Goal: Task Accomplishment & Management: Manage account settings

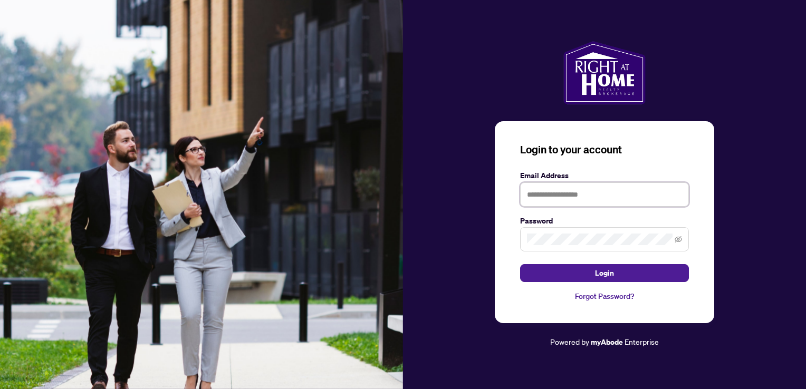
click at [555, 195] on input "text" at bounding box center [604, 195] width 169 height 24
type input "**********"
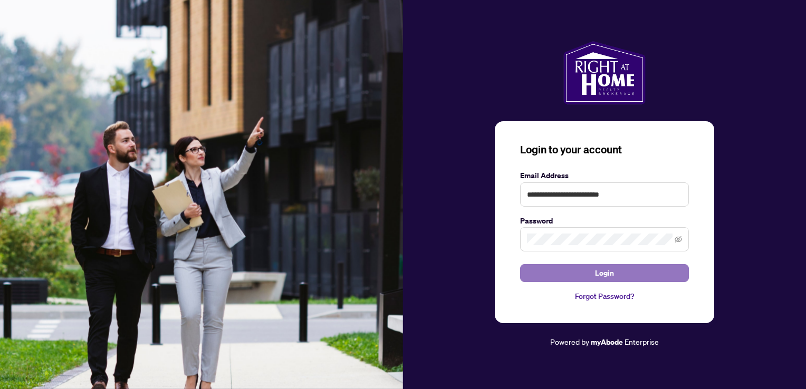
click at [589, 277] on button "Login" at bounding box center [604, 273] width 169 height 18
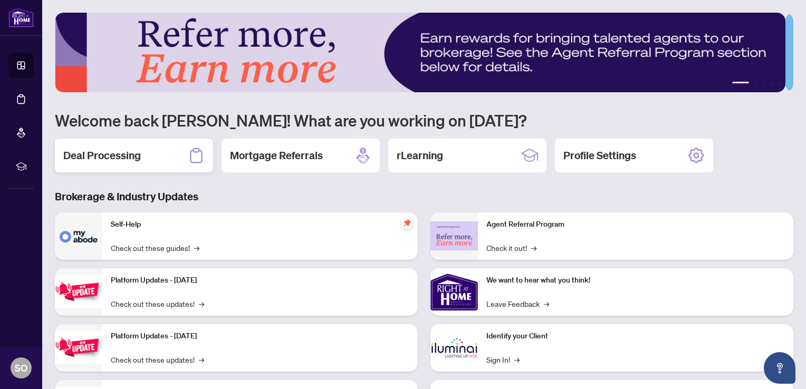
click at [128, 156] on h2 "Deal Processing" at bounding box center [102, 155] width 78 height 15
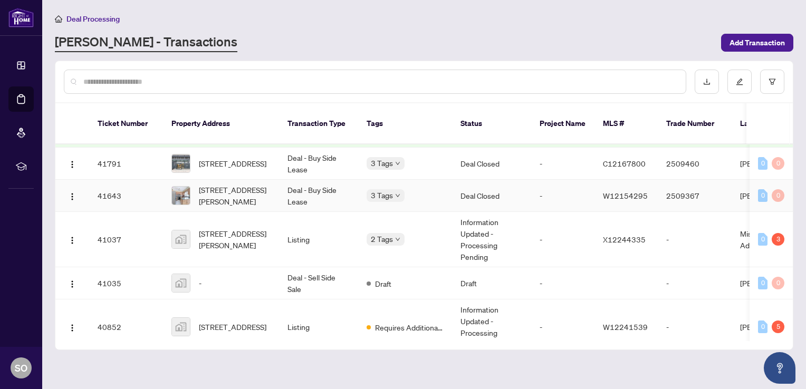
scroll to position [557, 0]
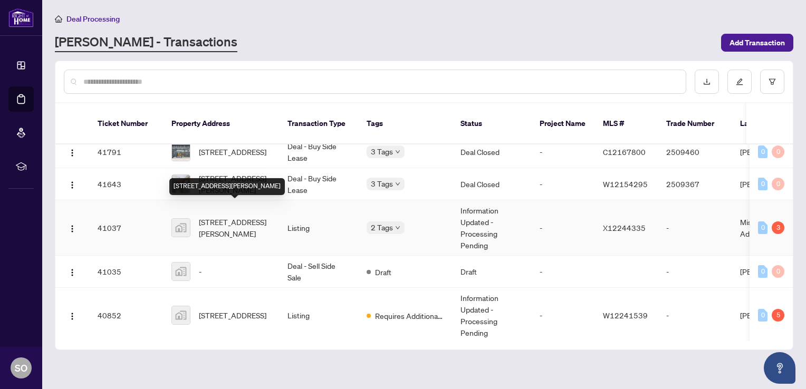
click at [239, 216] on span "[STREET_ADDRESS][PERSON_NAME]" at bounding box center [235, 227] width 72 height 23
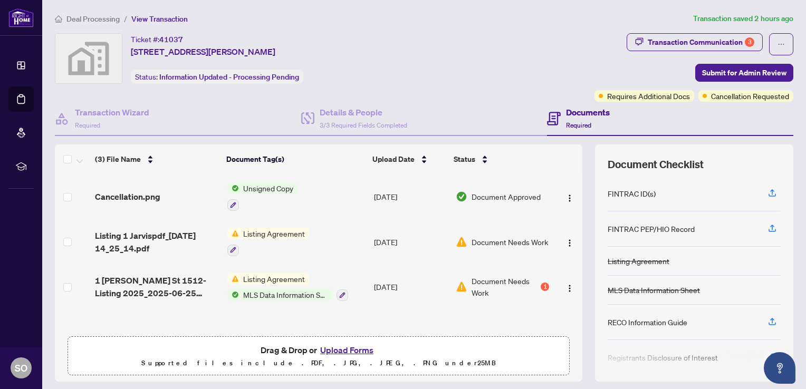
click at [255, 188] on span "Unsigned Copy" at bounding box center [268, 189] width 59 height 12
click at [264, 237] on span "Unsigned Copy" at bounding box center [242, 239] width 59 height 12
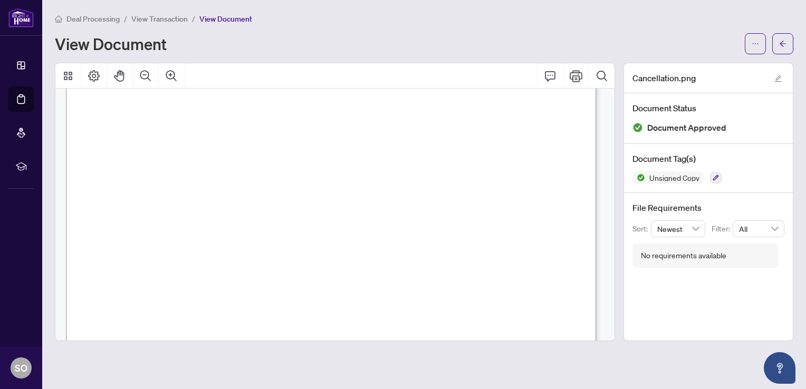
scroll to position [396, 0]
click at [154, 17] on span "View Transaction" at bounding box center [159, 18] width 56 height 9
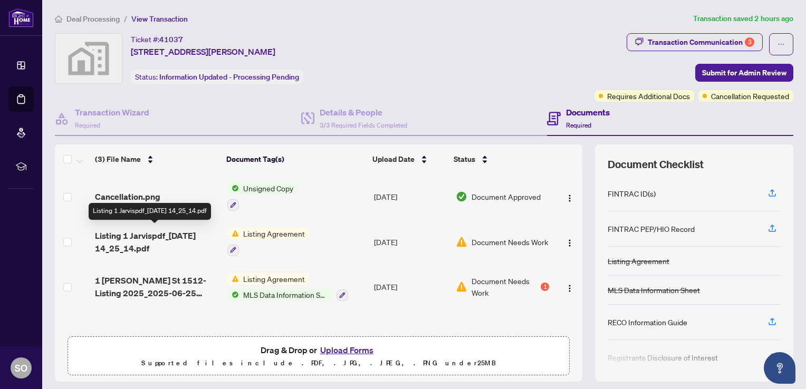
click at [151, 234] on span "Listing 1 Jarvispdf_[DATE] 14_25_14.pdf" at bounding box center [156, 241] width 123 height 25
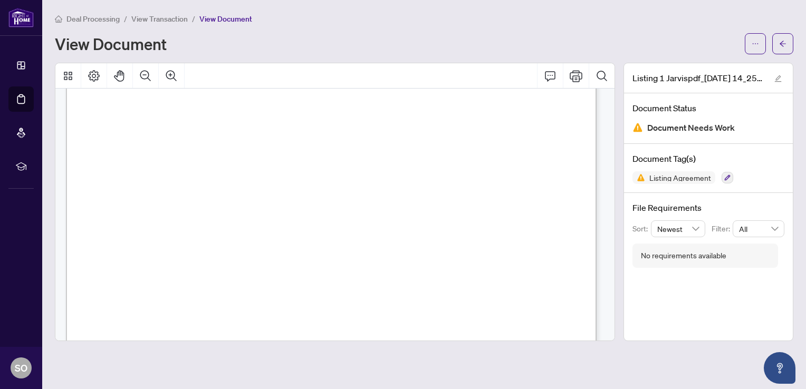
scroll to position [25, 0]
click at [161, 16] on span "View Transaction" at bounding box center [159, 18] width 56 height 9
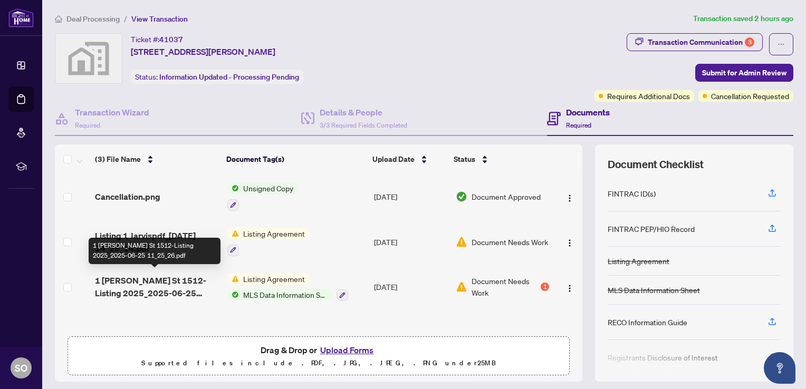
click at [122, 276] on span "1 [PERSON_NAME] St 1512-Listing 2025_2025-06-25 11_25_26.pdf" at bounding box center [156, 286] width 123 height 25
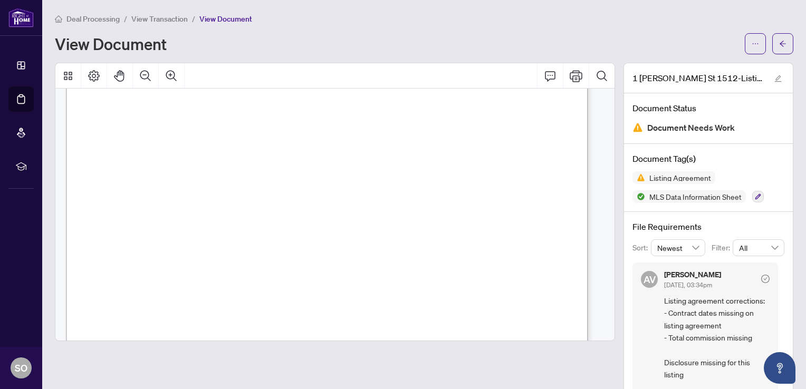
scroll to position [1724, 0]
click at [162, 22] on span "View Transaction" at bounding box center [159, 18] width 56 height 9
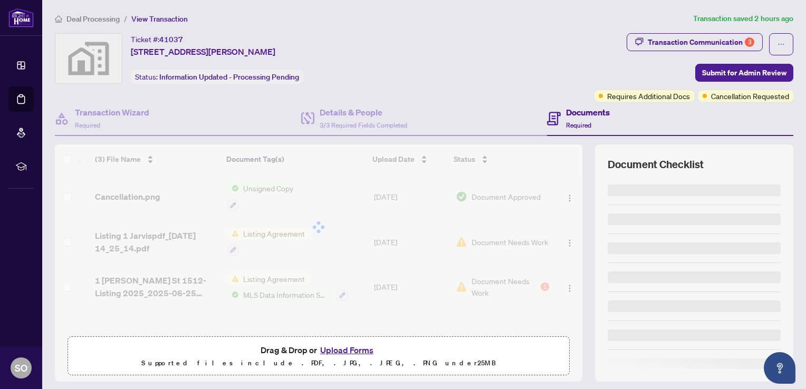
click at [351, 351] on button "Upload Forms" at bounding box center [347, 350] width 60 height 14
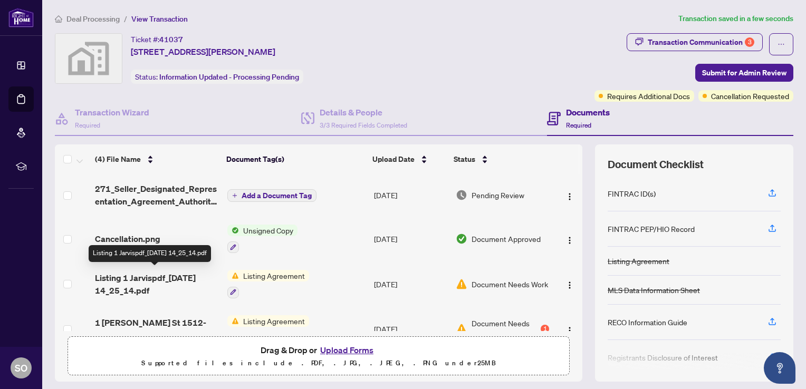
click at [145, 274] on span "Listing 1 Jarvispdf_[DATE] 14_25_14.pdf" at bounding box center [156, 284] width 123 height 25
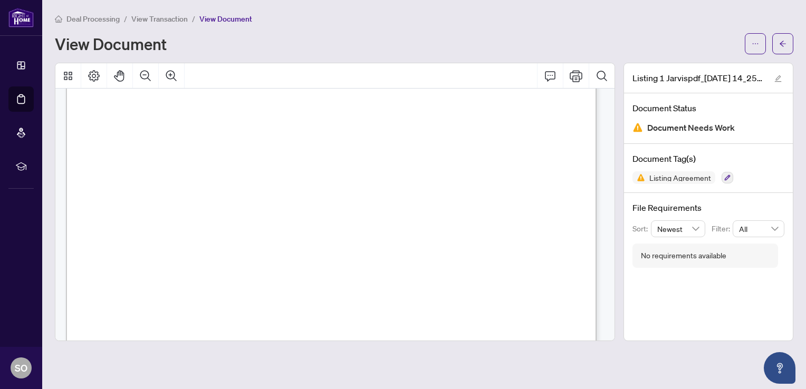
scroll to position [891, 0]
click at [161, 16] on span "View Transaction" at bounding box center [159, 18] width 56 height 9
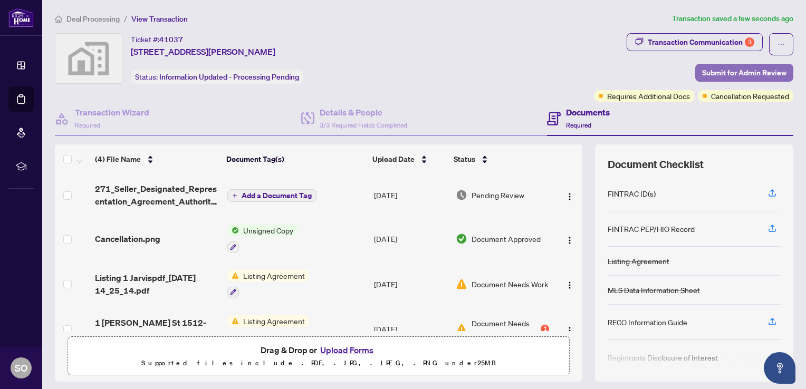
click at [719, 73] on span "Submit for Admin Review" at bounding box center [744, 72] width 84 height 17
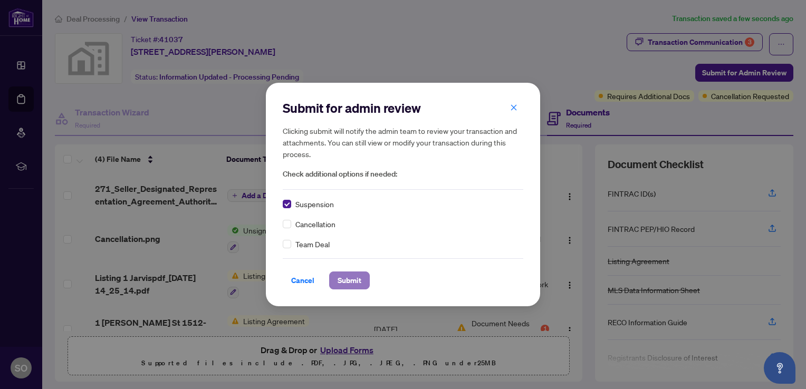
click at [352, 280] on span "Submit" at bounding box center [350, 280] width 24 height 17
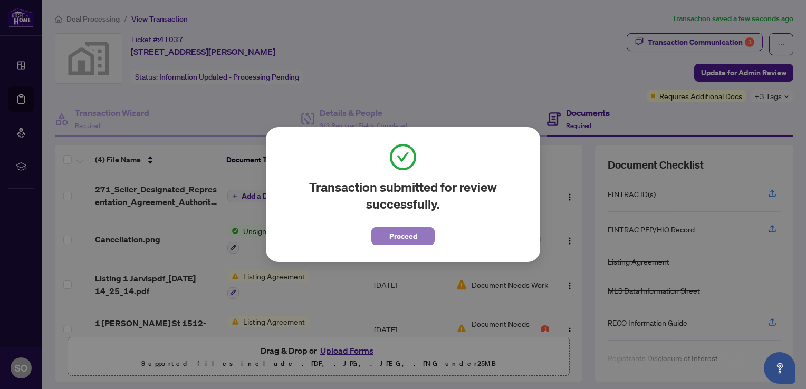
click at [389, 241] on span "Proceed" at bounding box center [403, 236] width 28 height 17
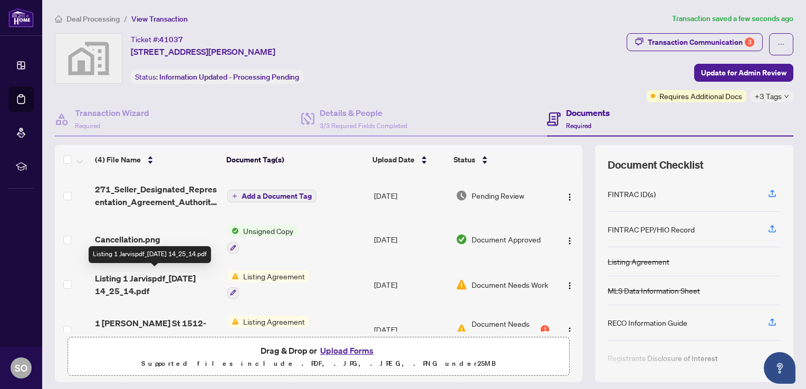
click at [134, 277] on span "Listing 1 Jarvispdf_[DATE] 14_25_14.pdf" at bounding box center [156, 284] width 123 height 25
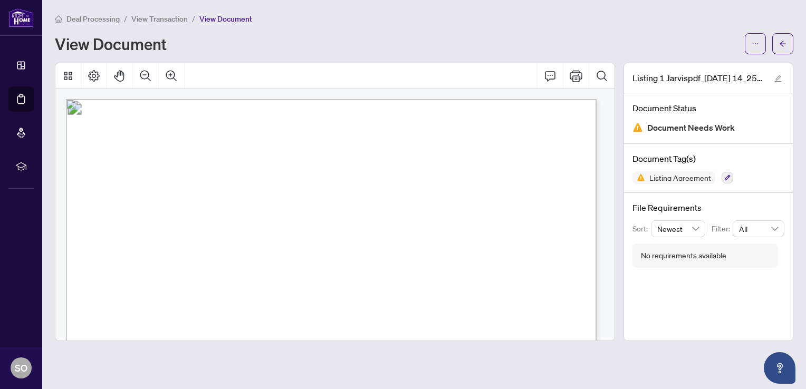
click at [156, 15] on span "View Transaction" at bounding box center [159, 18] width 56 height 9
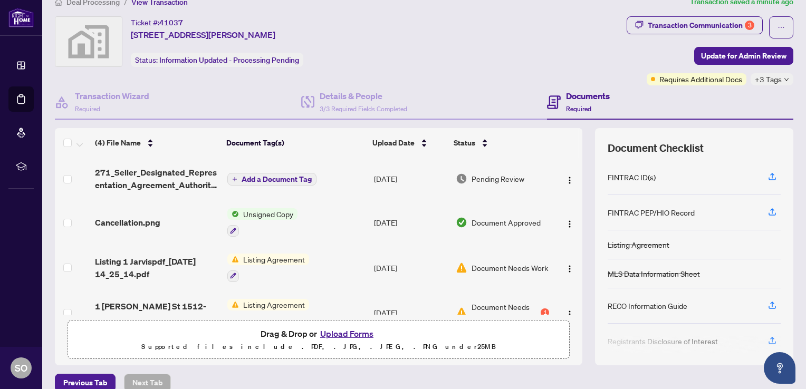
scroll to position [16, 0]
click at [120, 97] on h4 "Transaction Wizard" at bounding box center [112, 96] width 74 height 13
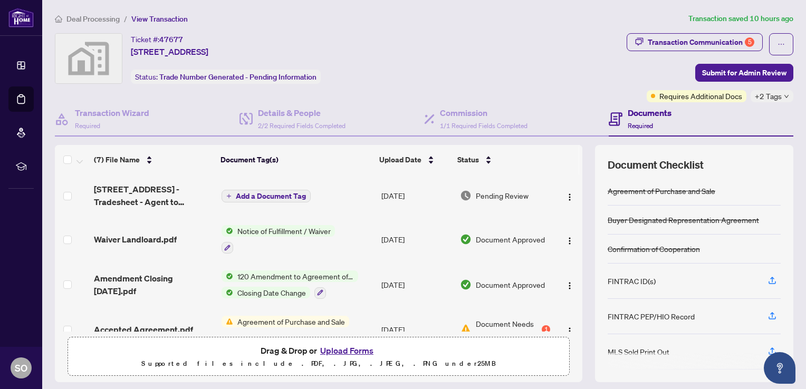
click at [487, 45] on div "Ticket #: 47677 [STREET_ADDRESS] Status: Trade Number Generated - Pending Infor…" at bounding box center [339, 58] width 568 height 51
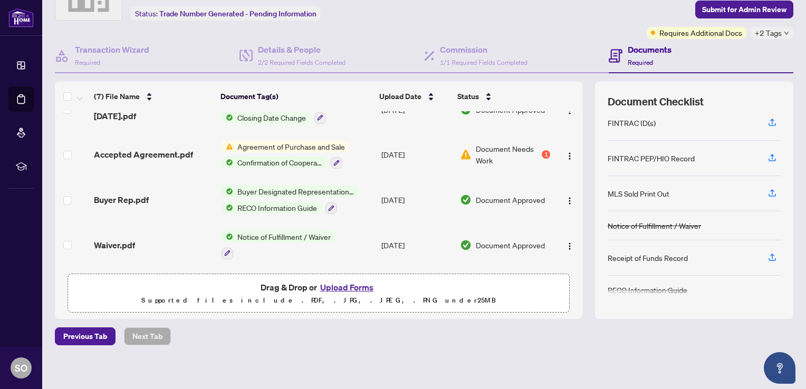
scroll to position [68, 0]
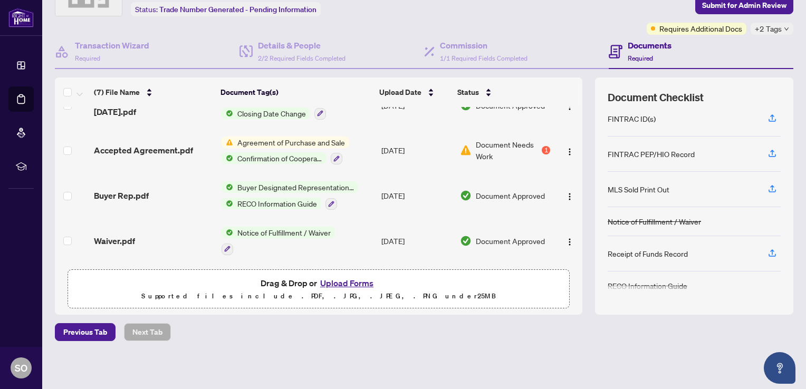
click at [479, 146] on span "Document Needs Work" at bounding box center [508, 150] width 64 height 23
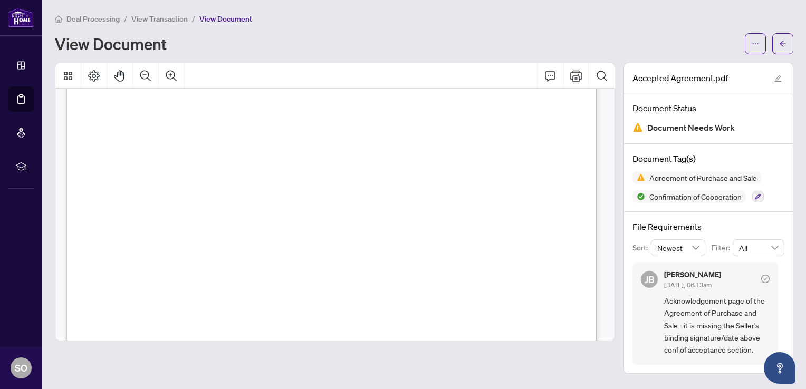
scroll to position [3644, 0]
click at [574, 78] on icon "Print" at bounding box center [576, 76] width 13 height 13
click at [167, 23] on li "View Transaction" at bounding box center [159, 19] width 56 height 12
click at [161, 18] on span "View Transaction" at bounding box center [159, 18] width 56 height 9
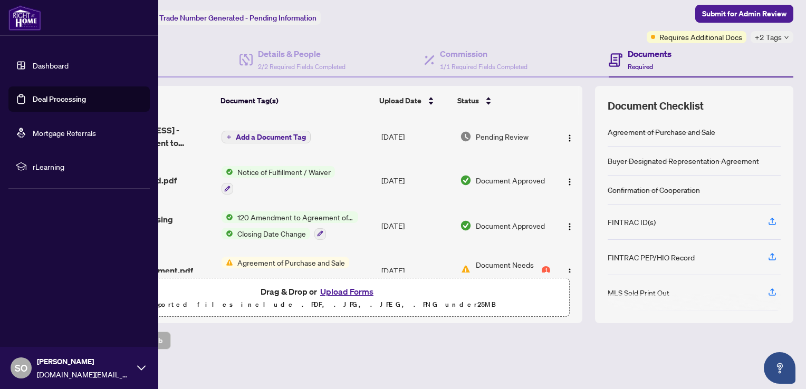
click at [75, 101] on link "Deal Processing" at bounding box center [59, 98] width 53 height 9
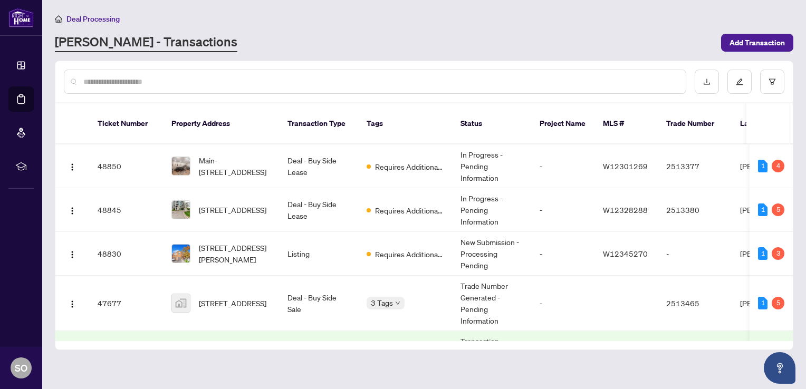
click at [184, 83] on input "text" at bounding box center [380, 82] width 594 height 12
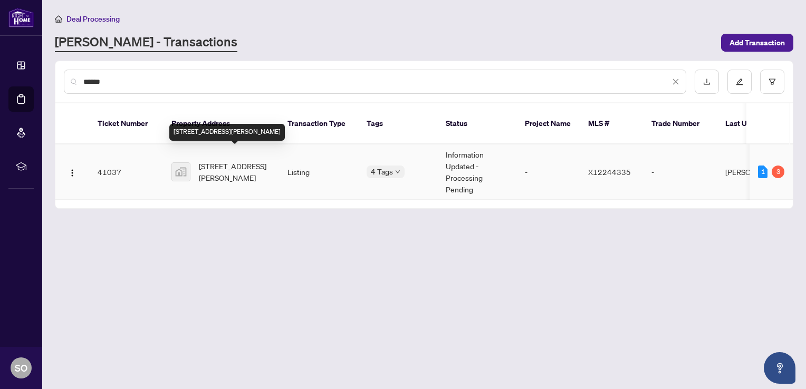
type input "******"
click at [239, 160] on span "[STREET_ADDRESS][PERSON_NAME]" at bounding box center [235, 171] width 72 height 23
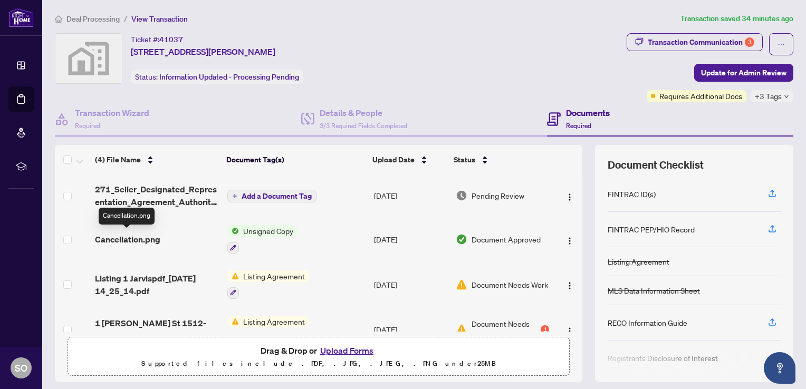
click at [127, 238] on span "Cancellation.png" at bounding box center [127, 239] width 65 height 13
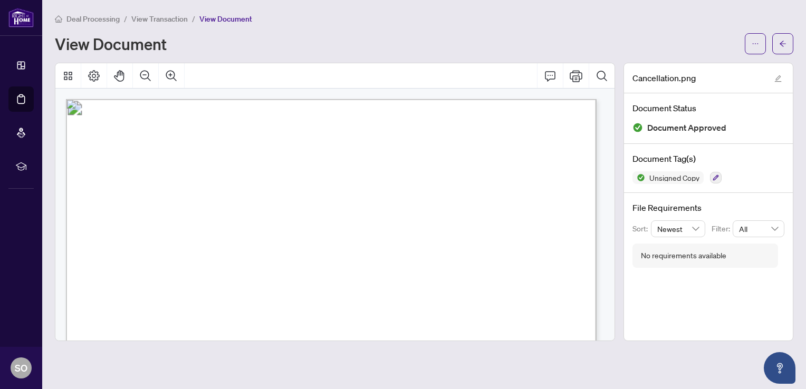
click at [164, 18] on span "View Transaction" at bounding box center [159, 18] width 56 height 9
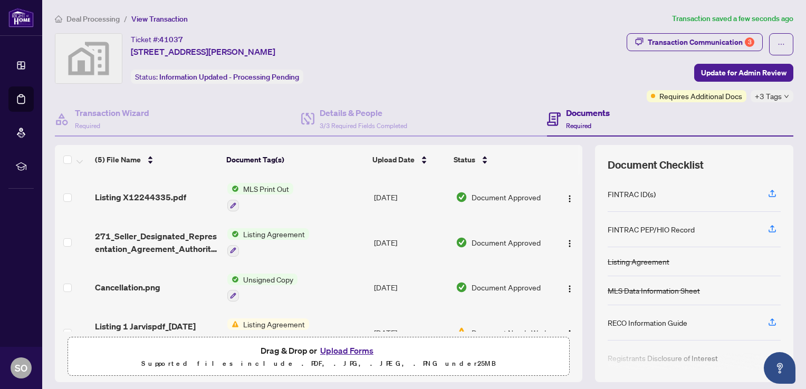
click at [342, 349] on button "Upload Forms" at bounding box center [347, 351] width 60 height 14
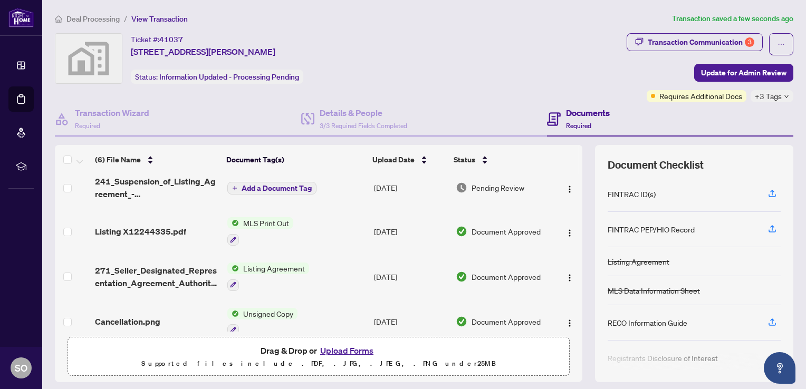
scroll to position [6, 0]
click at [335, 348] on button "Upload Forms" at bounding box center [347, 351] width 60 height 14
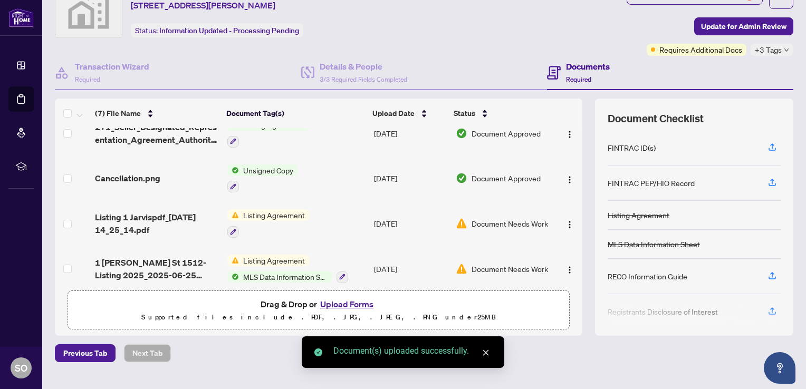
scroll to position [152, 0]
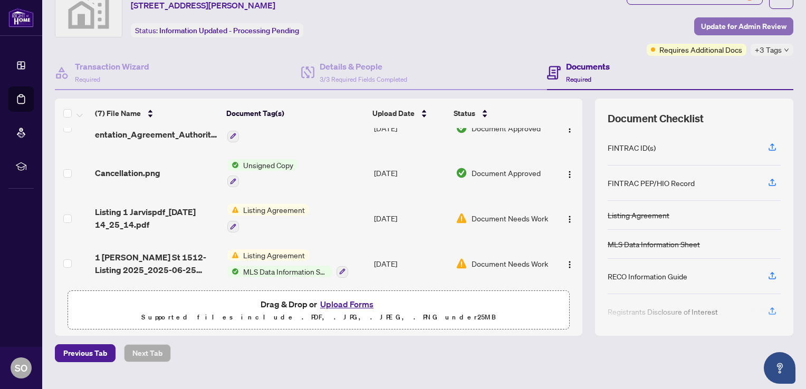
click at [736, 26] on span "Update for Admin Review" at bounding box center [743, 26] width 85 height 17
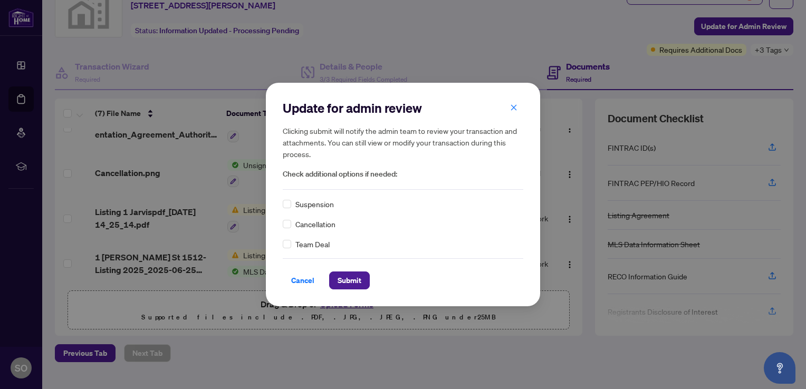
click at [305, 200] on span "Suspension" at bounding box center [314, 204] width 39 height 12
click at [346, 284] on span "Submit" at bounding box center [350, 280] width 24 height 17
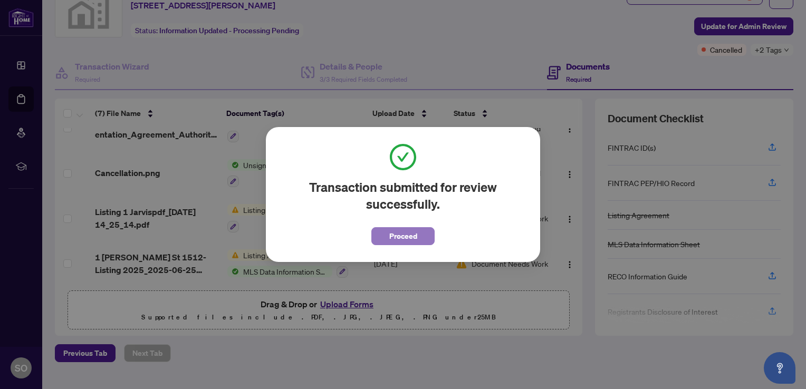
click at [404, 234] on span "Proceed" at bounding box center [403, 236] width 28 height 17
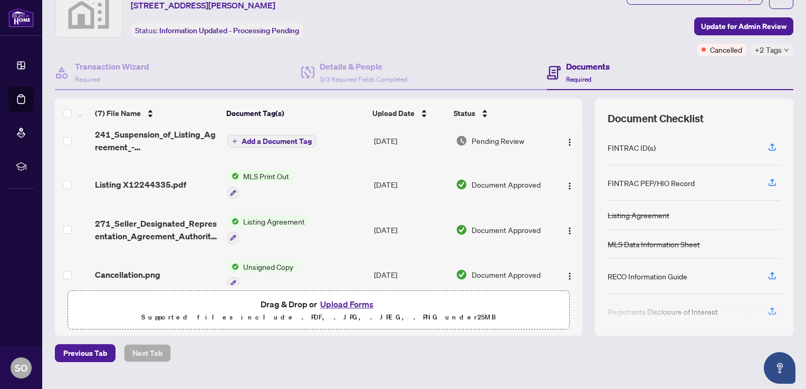
scroll to position [47, 0]
